Goal: Transaction & Acquisition: Purchase product/service

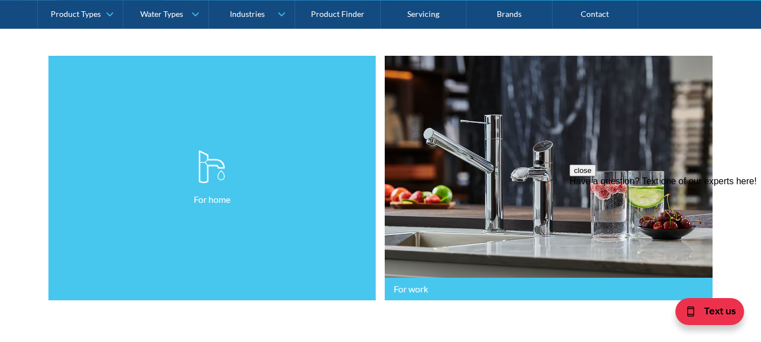
scroll to position [282, 0]
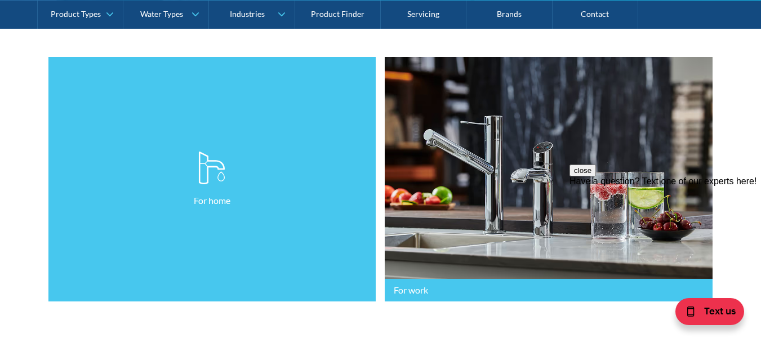
click at [272, 117] on link "For home" at bounding box center [212, 179] width 328 height 245
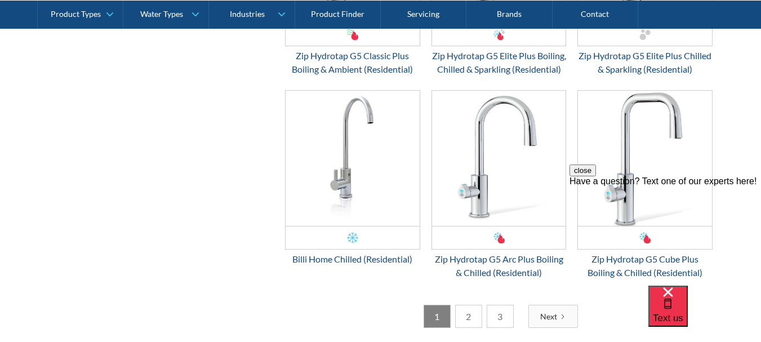
scroll to position [2198, 0]
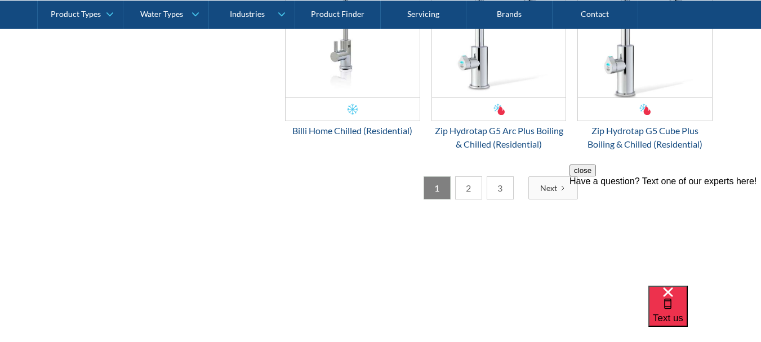
click at [463, 199] on link "2" at bounding box center [468, 187] width 27 height 23
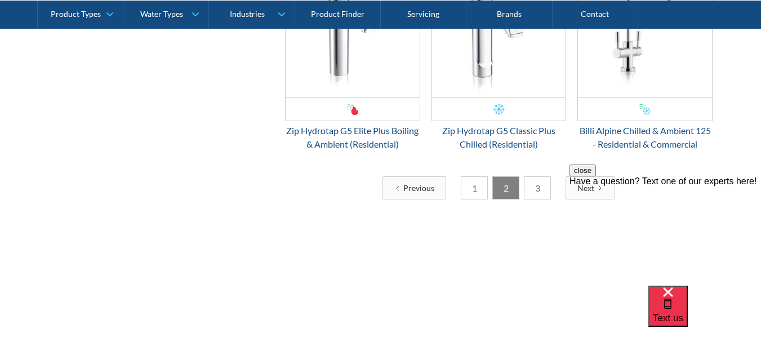
click at [596, 176] on button "close" at bounding box center [583, 171] width 26 height 12
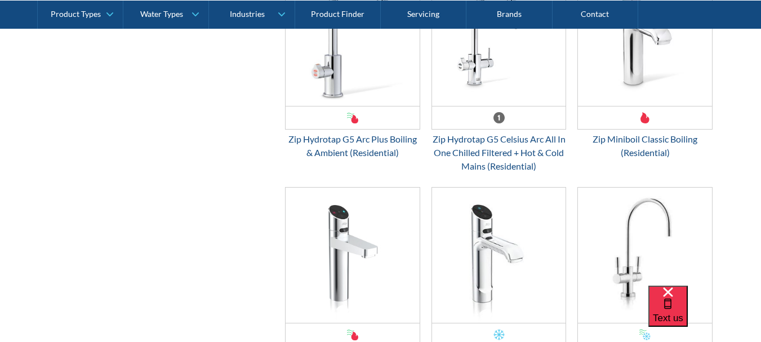
scroll to position [2310, 0]
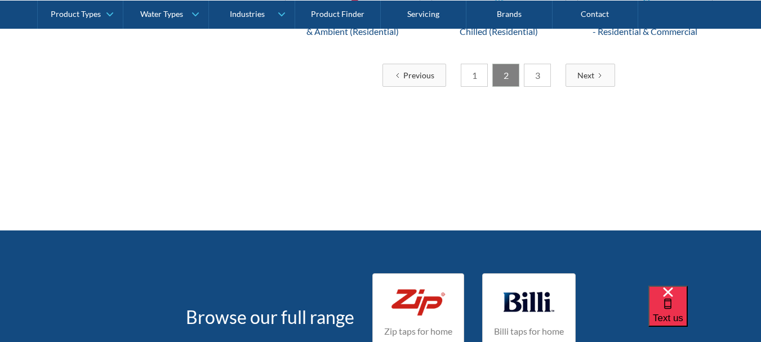
click at [548, 77] on link "3" at bounding box center [537, 75] width 27 height 23
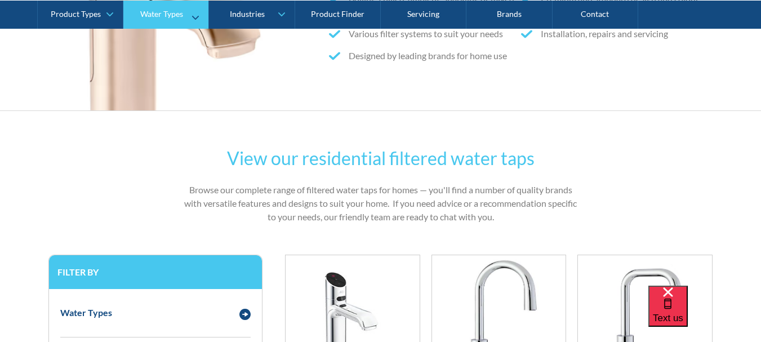
scroll to position [507, 0]
